Goal: Task Accomplishment & Management: Use online tool/utility

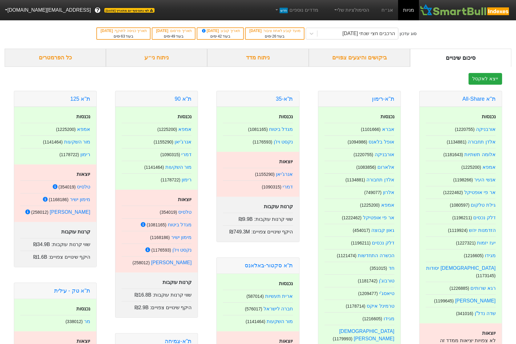
click at [406, 9] on link "מניות" at bounding box center [408, 10] width 21 height 20
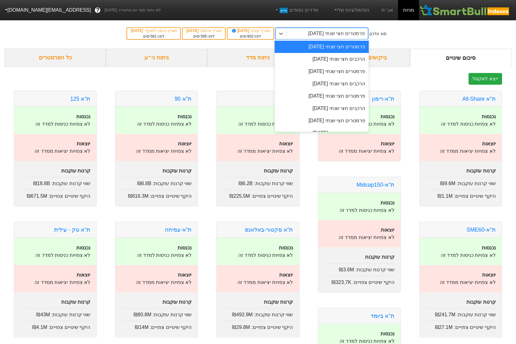
click at [368, 38] on div "פרמטרים חצי שנתי [DATE]" at bounding box center [327, 33] width 81 height 11
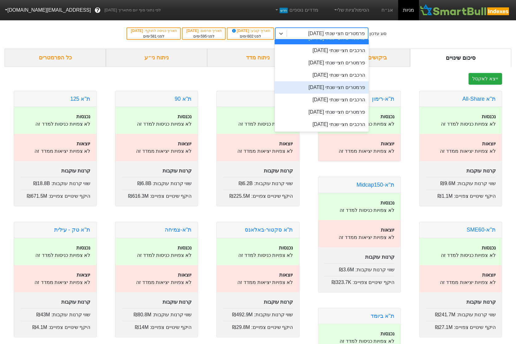
scroll to position [9, 0]
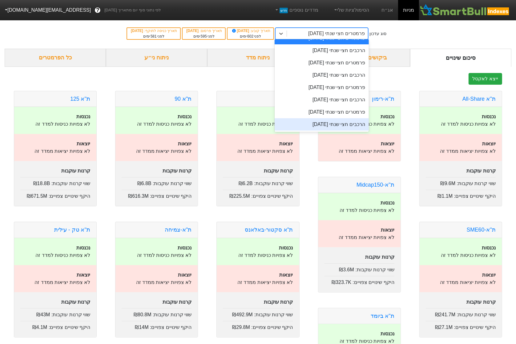
click at [353, 127] on div "הרכבים חצי שנתי [DATE]" at bounding box center [322, 124] width 94 height 12
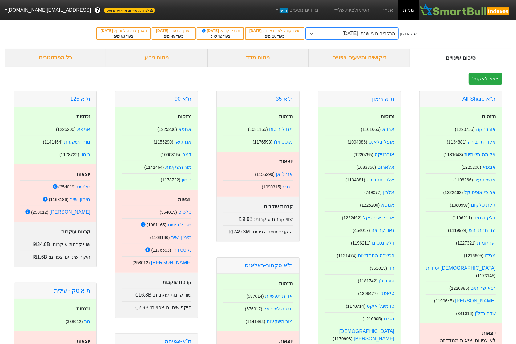
click at [365, 32] on div "הרכבים חצי שנתי [DATE]" at bounding box center [368, 33] width 53 height 7
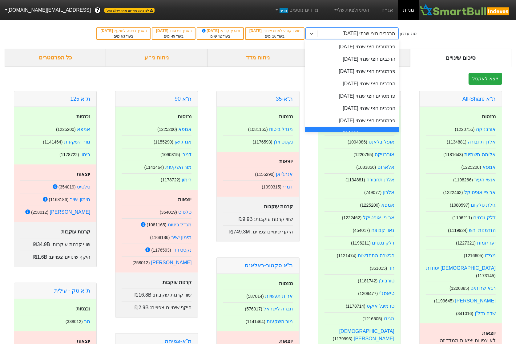
scroll to position [9, 0]
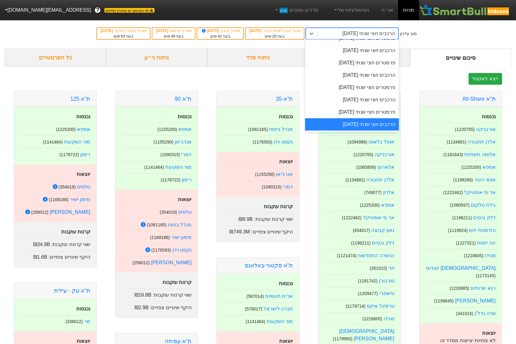
click at [370, 123] on div "הרכבים חצי שנתי [DATE]" at bounding box center [352, 124] width 94 height 12
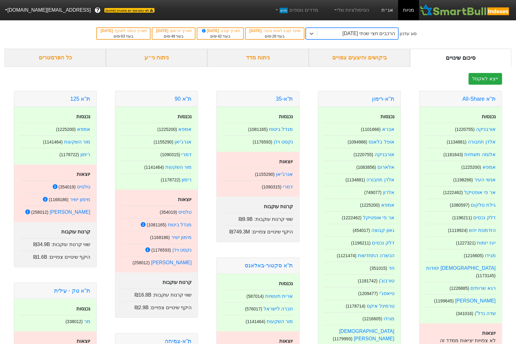
click at [389, 5] on link "אג״ח" at bounding box center [388, 10] width 22 height 20
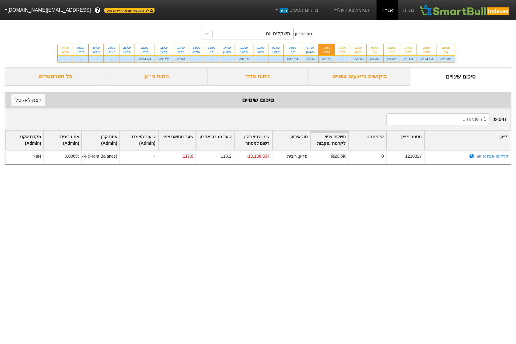
click at [254, 34] on div "משקלים יומי" at bounding box center [253, 33] width 81 height 11
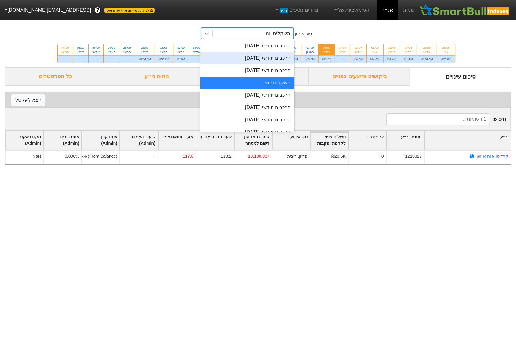
scroll to position [211, 0]
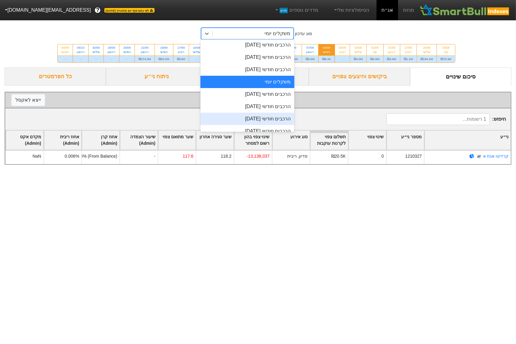
click at [261, 116] on div "הרכבים חודשי [DATE]" at bounding box center [247, 119] width 94 height 12
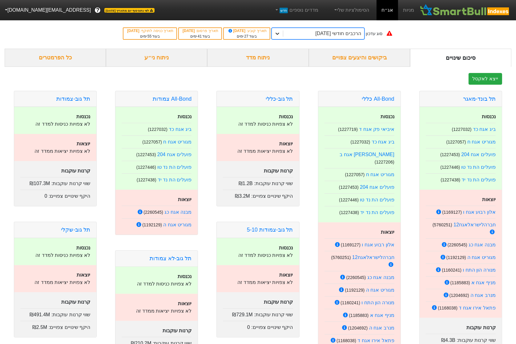
click at [283, 31] on div at bounding box center [277, 33] width 11 height 11
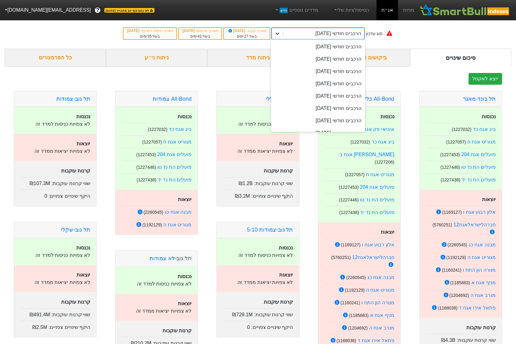
scroll to position [208, 0]
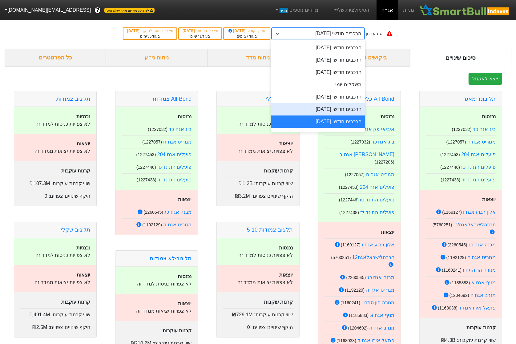
click at [302, 108] on div "הרכבים חודשי [DATE]" at bounding box center [318, 109] width 94 height 12
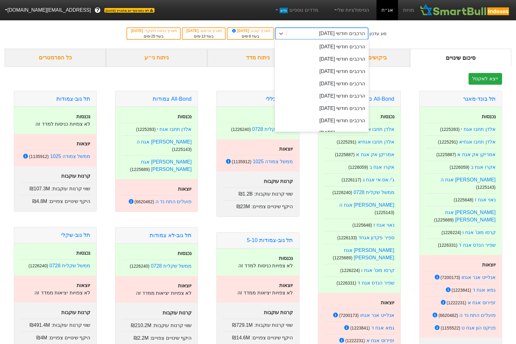
click at [336, 37] on div "הרכבים חודשי [DATE]" at bounding box center [342, 33] width 46 height 7
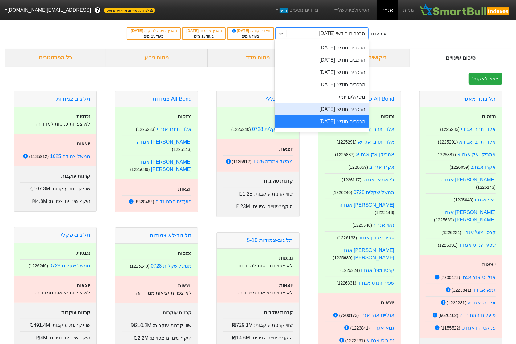
click at [334, 112] on div "הרכבים חודשי [DATE]" at bounding box center [322, 109] width 94 height 12
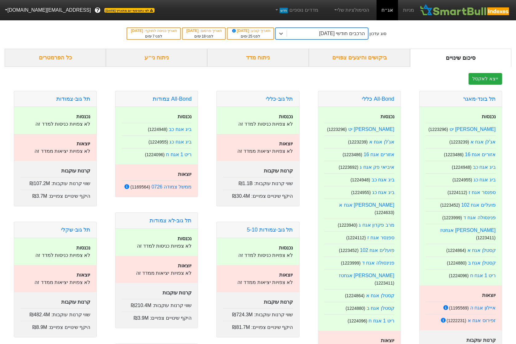
click at [339, 34] on div "הרכבים חודשי [DATE]" at bounding box center [342, 33] width 46 height 7
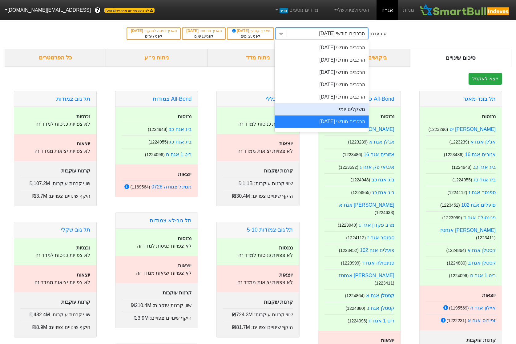
scroll to position [207, 0]
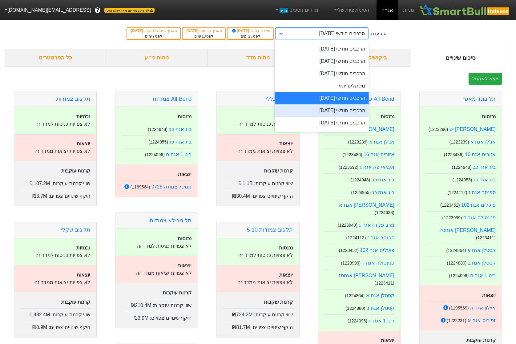
click at [339, 111] on div "הרכבים חודשי [DATE]" at bounding box center [322, 110] width 94 height 12
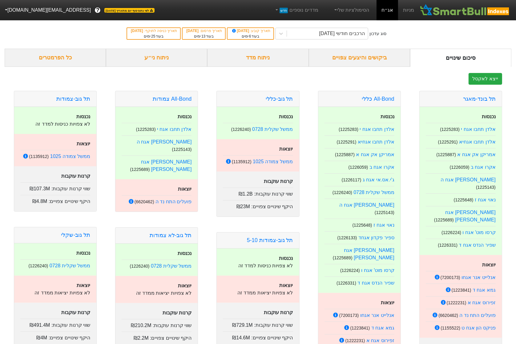
click at [17, 5] on button "[EMAIL_ADDRESS][DOMAIN_NAME]" at bounding box center [47, 10] width 95 height 11
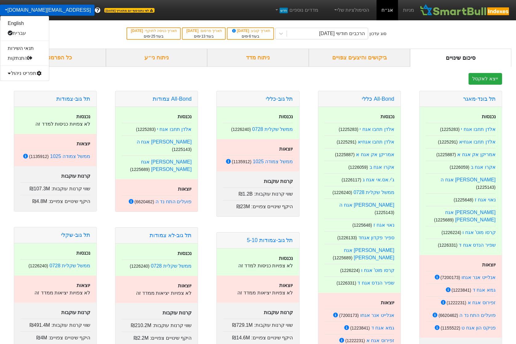
click at [27, 75] on div "תפריט ניהול" at bounding box center [24, 73] width 49 height 10
click at [25, 87] on link "טעינת נתונים" at bounding box center [24, 83] width 49 height 10
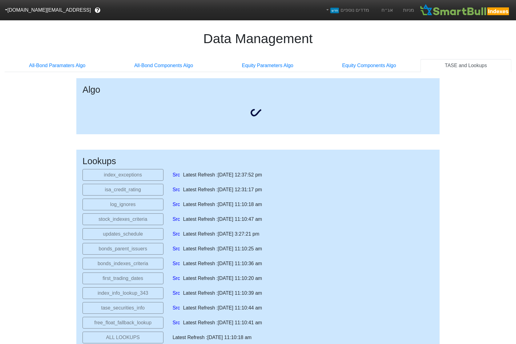
select select "[DATE]T00:00:00.000Z"
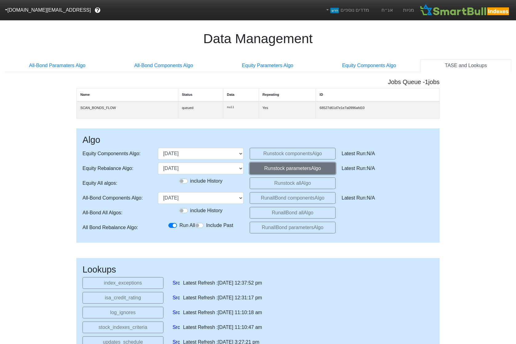
click at [269, 171] on button "Run stock parameters Algo" at bounding box center [293, 169] width 86 height 12
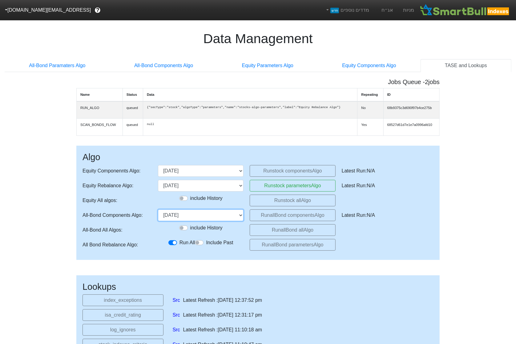
click at [224, 221] on select "28/12/2023 30/01/2024 28/02/2024 28/03/2024 18/04/2024 29/05/2024 27/06/2024 30…" at bounding box center [201, 215] width 86 height 12
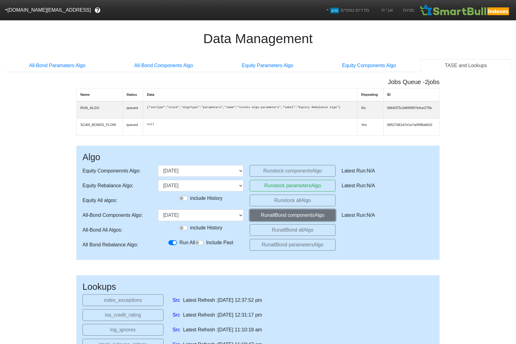
click at [277, 221] on button "Run allBond components Algo" at bounding box center [293, 215] width 86 height 12
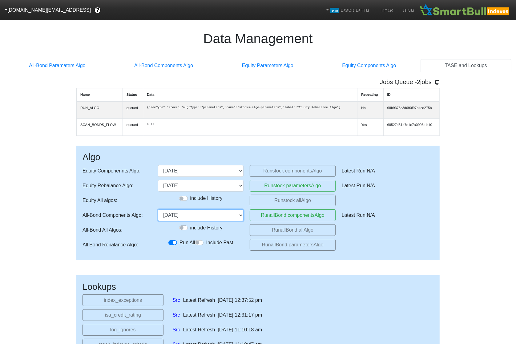
click at [227, 221] on select "28/12/2023 30/01/2024 28/02/2024 28/03/2024 18/04/2024 29/05/2024 27/06/2024 30…" at bounding box center [201, 215] width 86 height 12
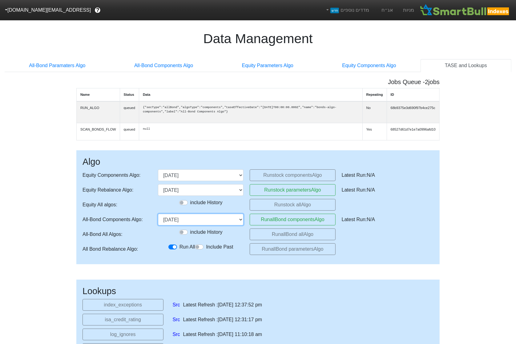
select select "2025-10-29T00:00:00.000Z"
click at [158, 225] on select "28/12/2023 30/01/2024 28/02/2024 28/03/2024 18/04/2024 29/05/2024 27/06/2024 30…" at bounding box center [201, 220] width 86 height 12
click at [266, 225] on button "Run allBond components Algo" at bounding box center [293, 220] width 86 height 12
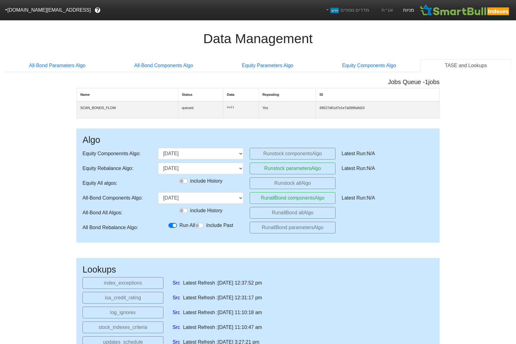
click at [405, 9] on link "מניות" at bounding box center [408, 10] width 21 height 20
